Goal: Information Seeking & Learning: Learn about a topic

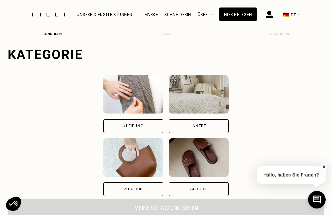
scroll to position [44, 0]
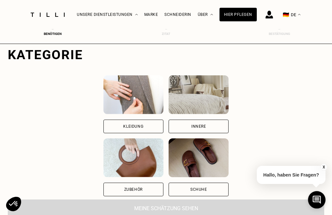
click at [103, 130] on div "Kleidung" at bounding box center [133, 127] width 60 height 14
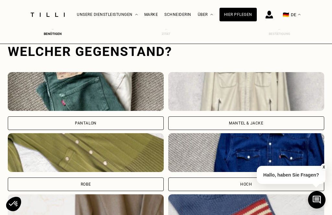
scroll to position [210, 0]
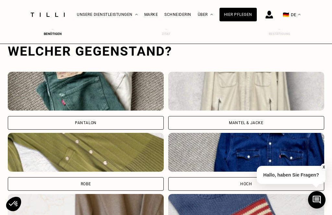
click at [232, 99] on img at bounding box center [246, 91] width 156 height 39
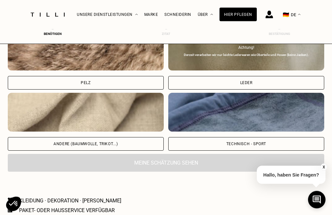
scroll to position [805, 0]
click at [72, 149] on div "Andere (Baumwolle, Trikot...)" at bounding box center [86, 144] width 156 height 14
select select "DE"
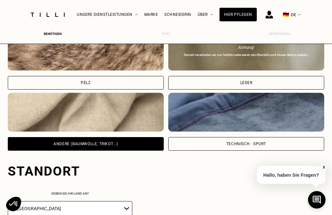
scroll to position [917, 0]
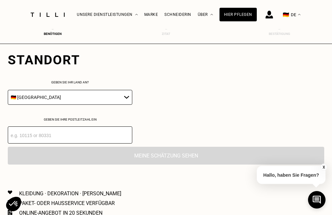
click at [35, 144] on input "number" at bounding box center [70, 135] width 124 height 17
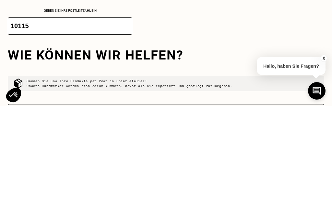
type input "10115"
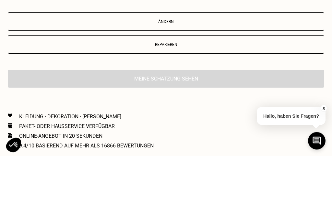
scroll to position [1060, 0]
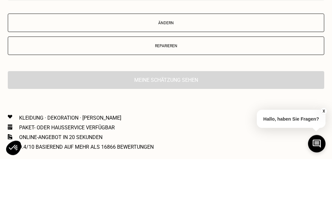
click at [38, 77] on p "Ändern" at bounding box center [165, 79] width 309 height 5
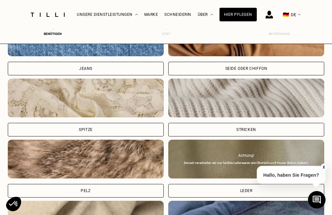
scroll to position [697, 0]
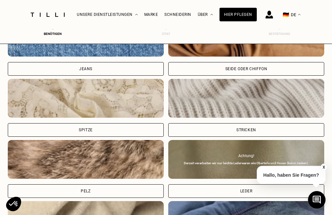
click at [47, 15] on img at bounding box center [47, 15] width 39 height 4
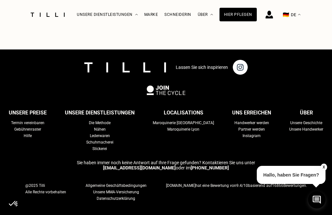
scroll to position [1534, 0]
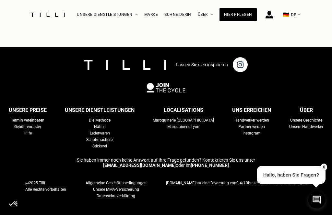
click at [41, 129] on div "Gebührenraster" at bounding box center [27, 127] width 27 height 6
select select "DE"
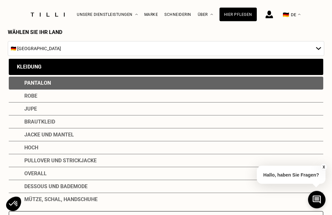
scroll to position [46, 0]
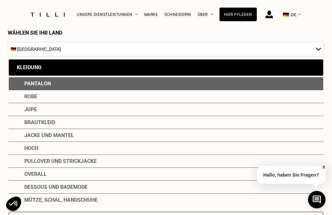
click at [27, 99] on div "Robe" at bounding box center [166, 97] width 314 height 13
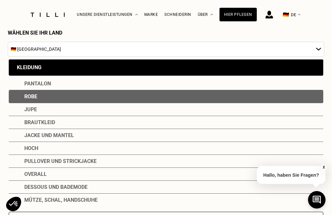
click at [26, 100] on div "Robe" at bounding box center [166, 96] width 314 height 13
click at [39, 140] on div "Jacke und Mantel" at bounding box center [166, 135] width 314 height 13
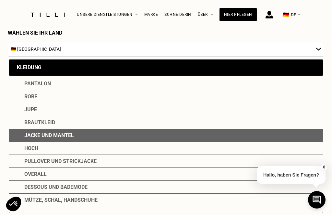
click at [43, 140] on div "Jacke und Mantel" at bounding box center [166, 135] width 314 height 13
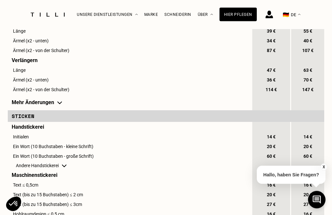
scroll to position [744, 0]
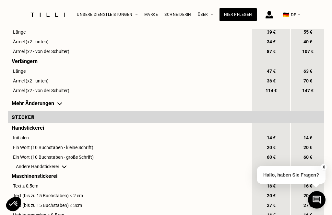
click at [30, 111] on td "Mehr Änderungen" at bounding box center [129, 104] width 243 height 16
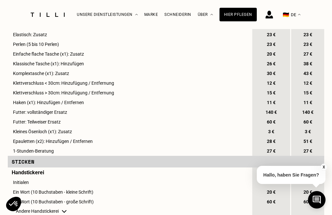
scroll to position [858, 0]
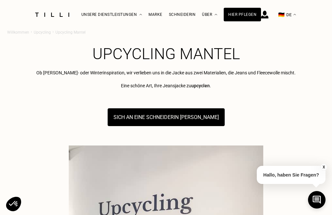
scroll to position [477, 0]
